Goal: Information Seeking & Learning: Learn about a topic

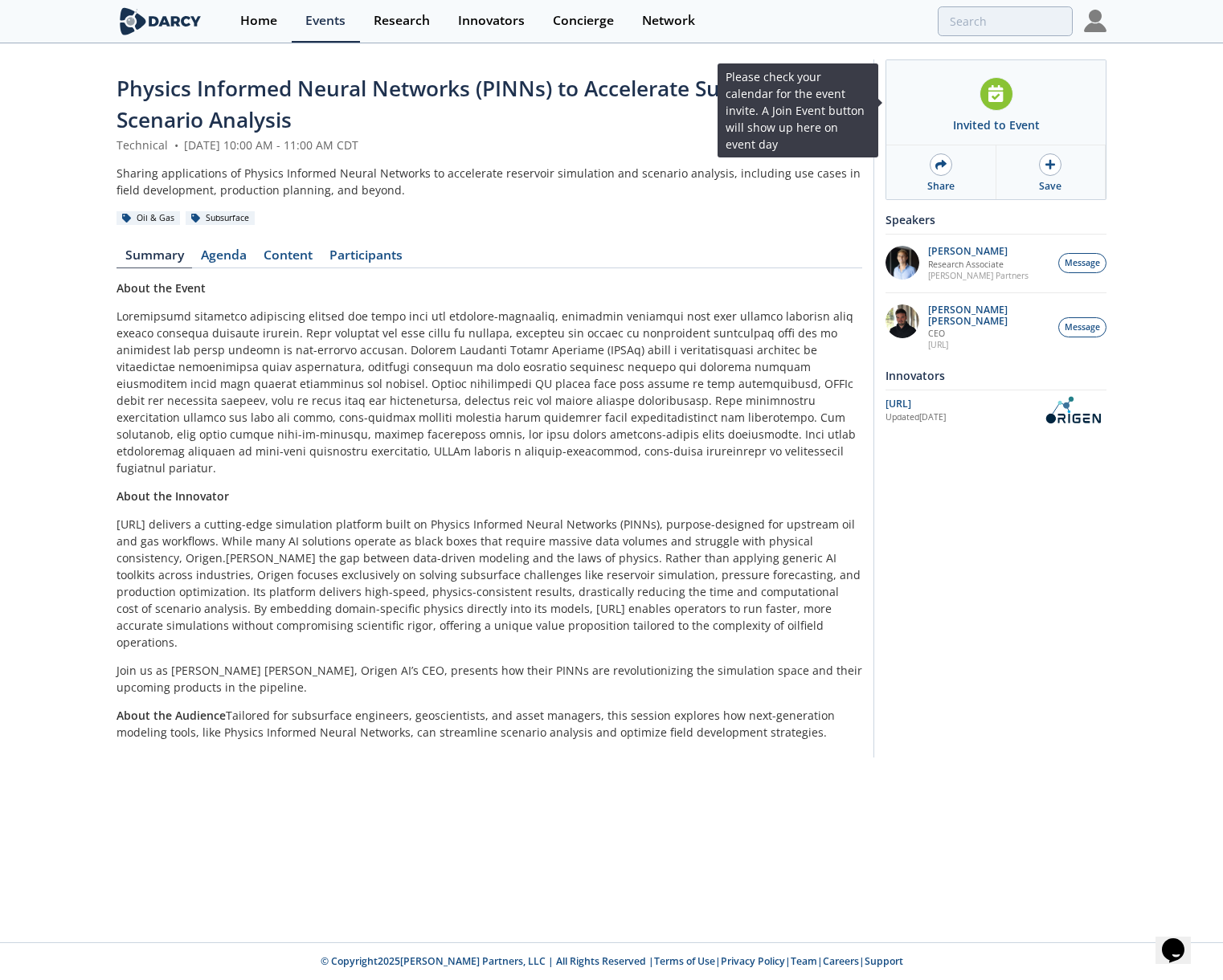
click at [994, 98] on icon at bounding box center [996, 94] width 14 height 17
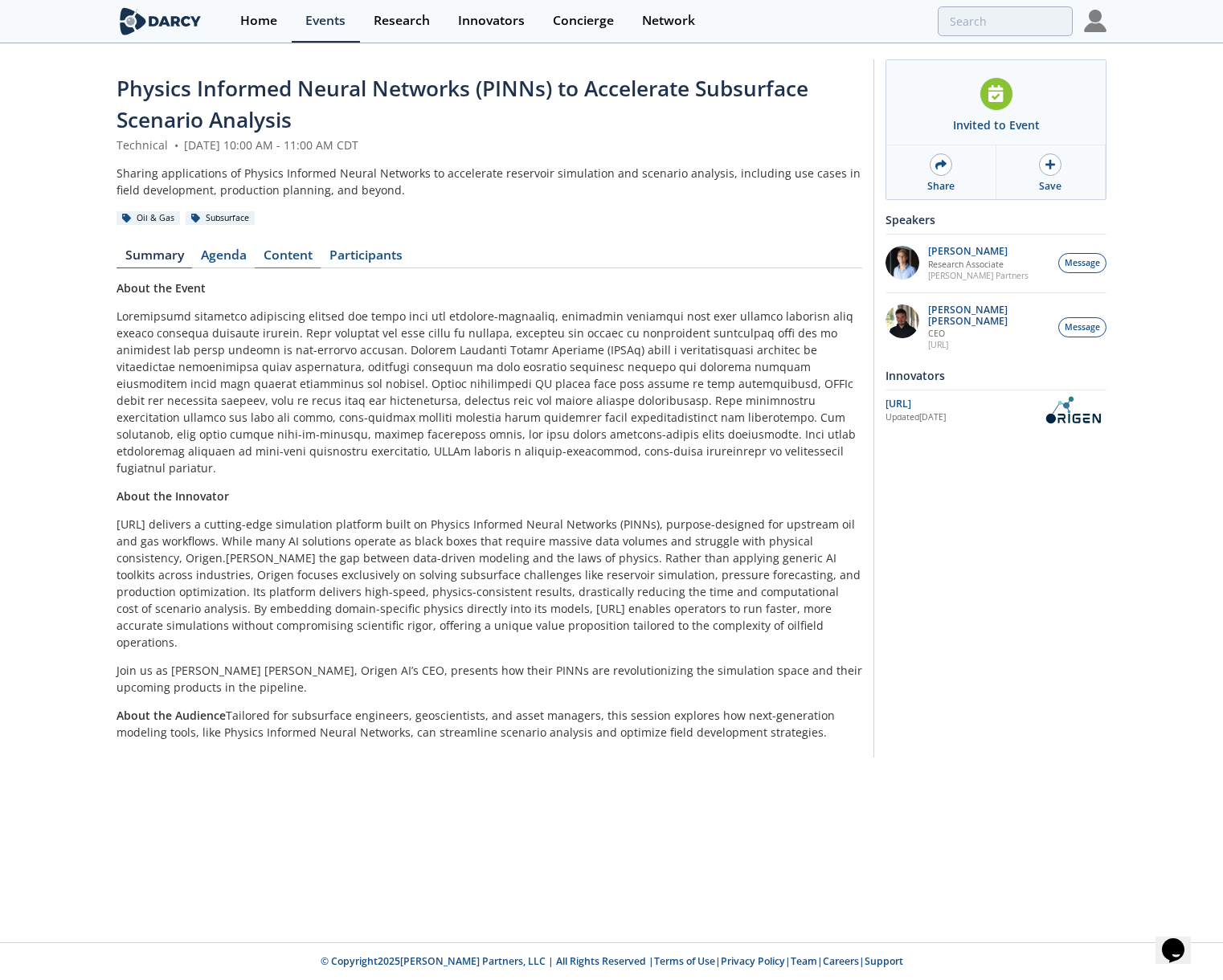
click at [293, 258] on link "Content" at bounding box center [288, 258] width 66 height 19
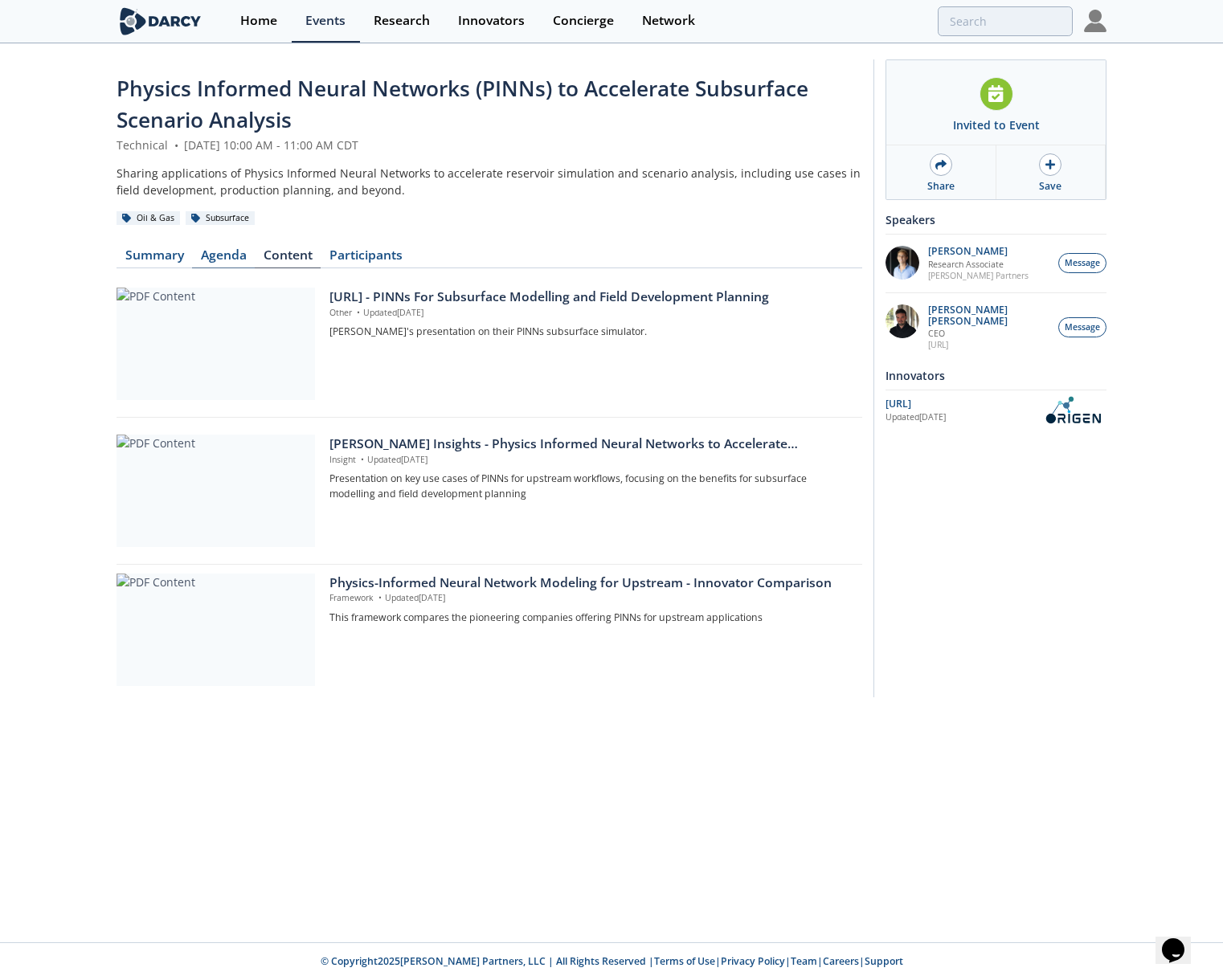
click at [231, 255] on link "Agenda" at bounding box center [224, 258] width 63 height 19
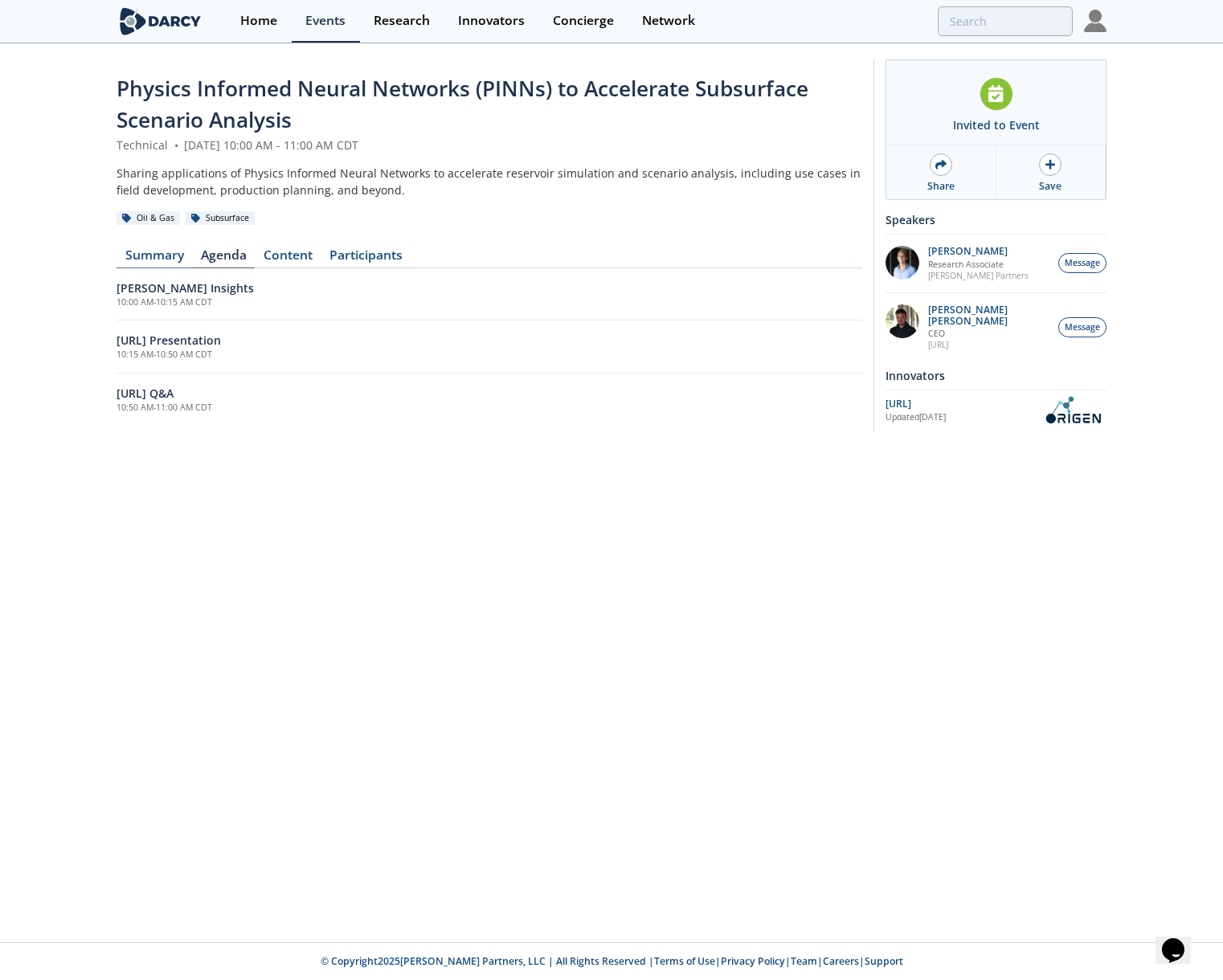
click at [163, 249] on link "Summary" at bounding box center [154, 258] width 76 height 19
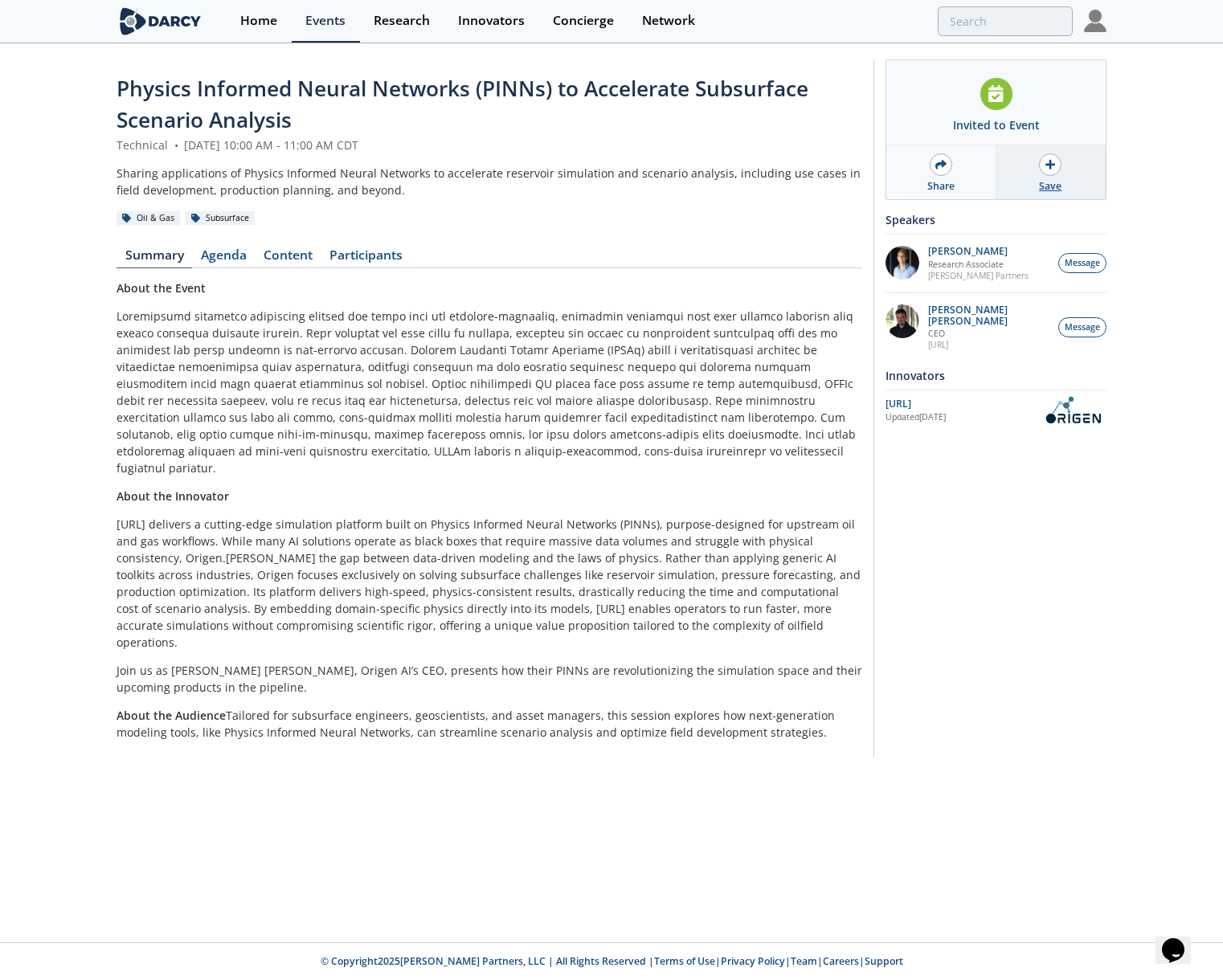
click at [1059, 166] on div at bounding box center [1051, 165] width 23 height 23
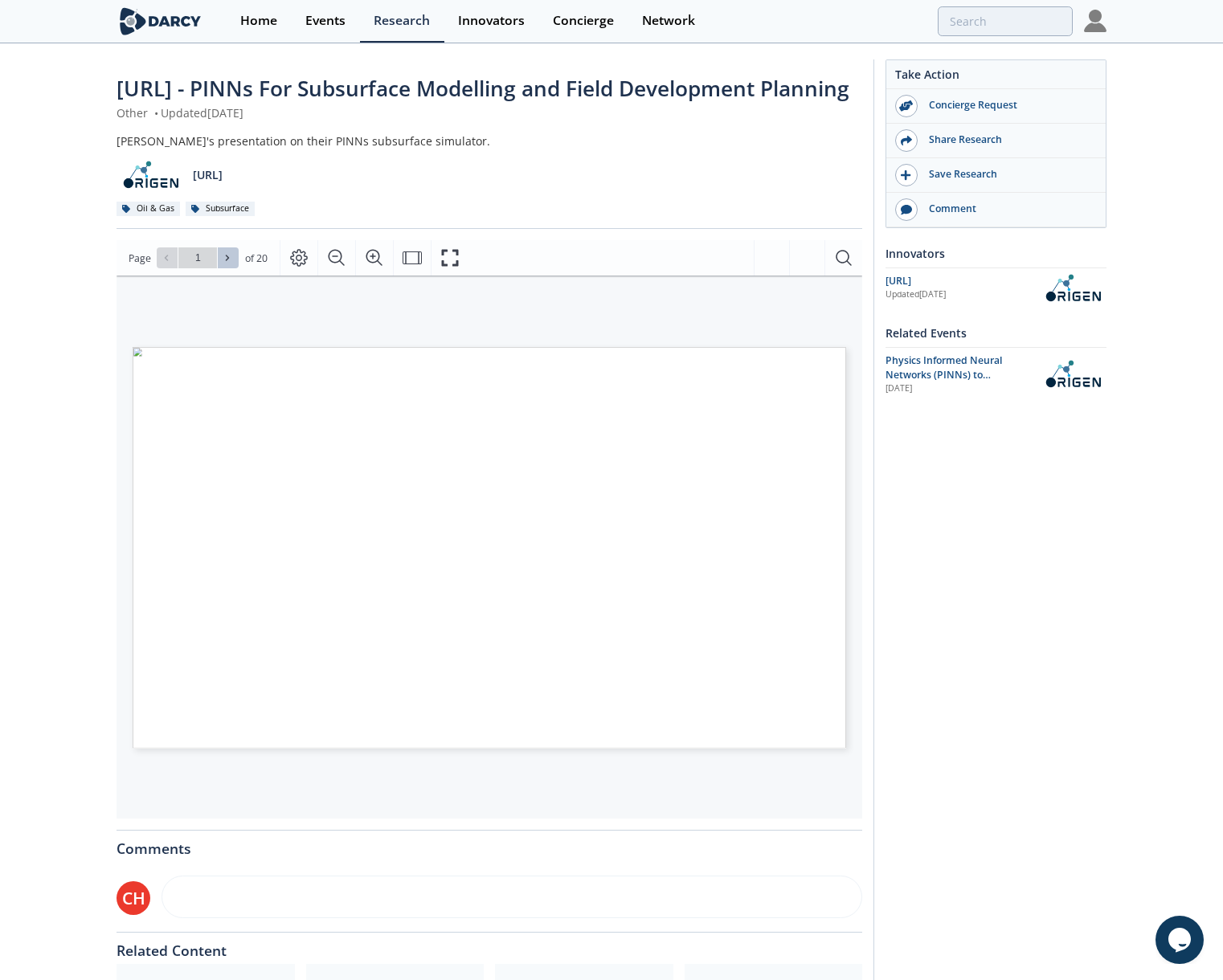
click at [226, 262] on icon at bounding box center [227, 258] width 9 height 9
type input "2"
click at [226, 262] on icon at bounding box center [227, 258] width 9 height 9
type input "3"
click at [226, 262] on icon at bounding box center [227, 258] width 9 height 9
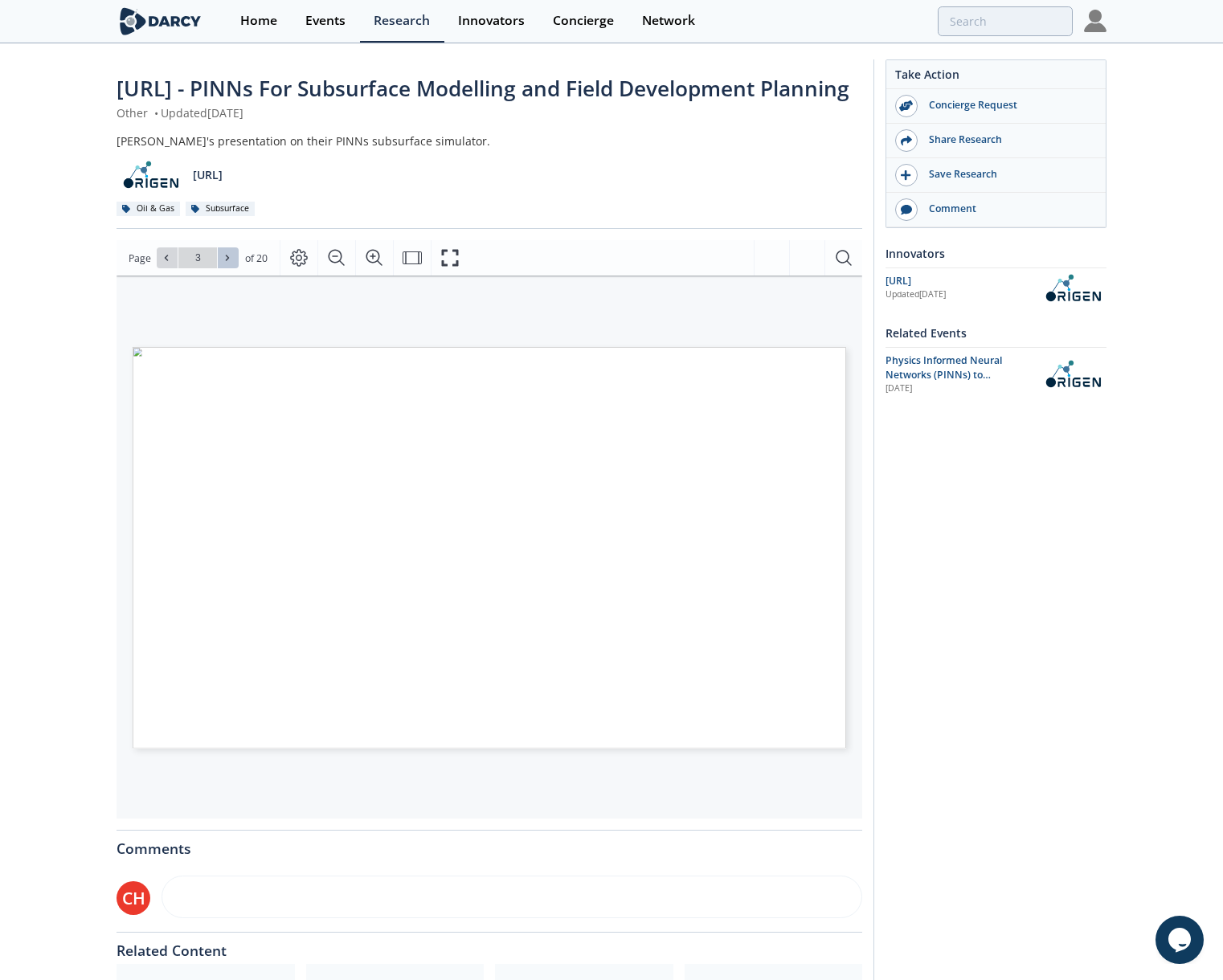
type input "4"
